Goal: Transaction & Acquisition: Purchase product/service

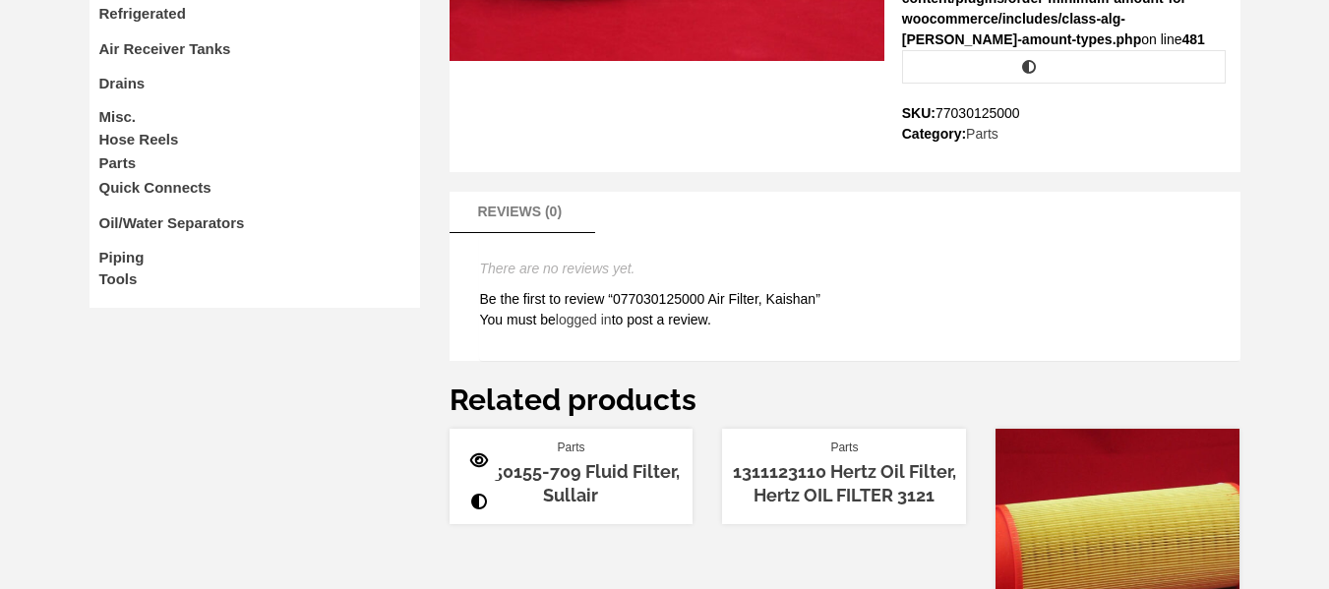
scroll to position [590, 0]
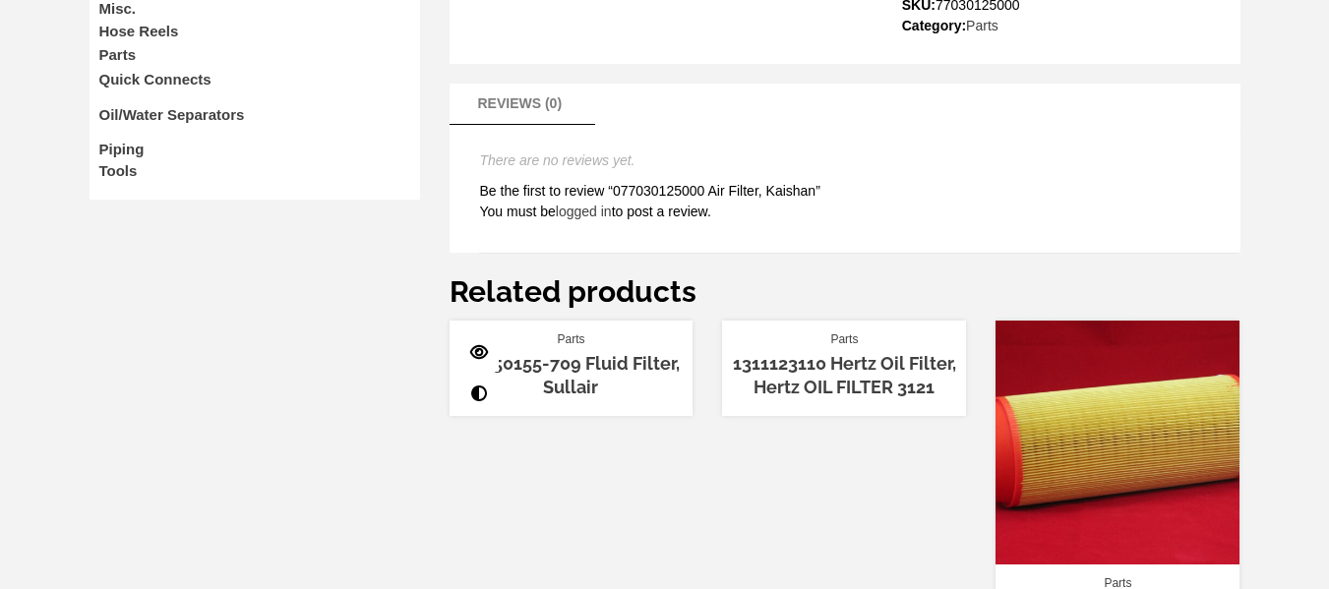
click at [510, 353] on link "02250155-709 Fluid Filter, Sullair" at bounding box center [570, 374] width 217 height 43
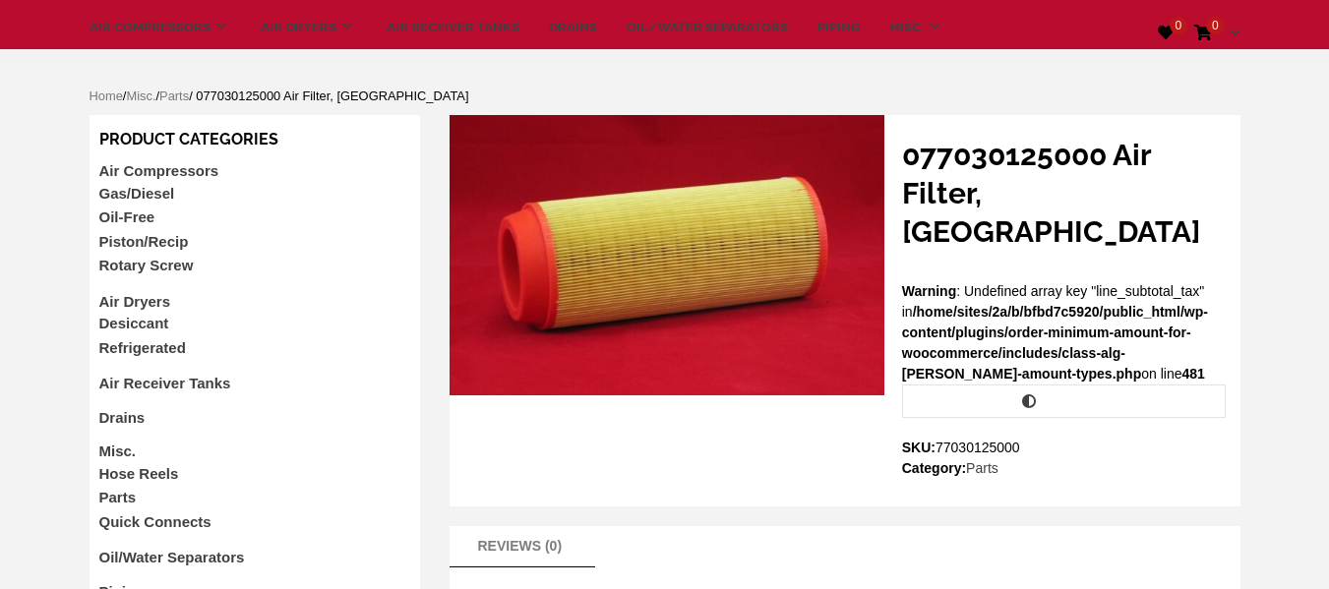
scroll to position [197, 0]
